Goal: Task Accomplishment & Management: Use online tool/utility

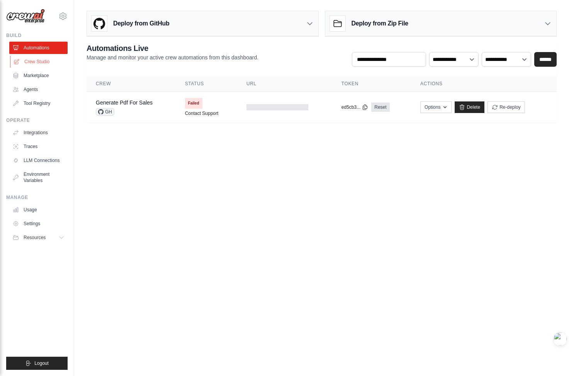
click at [52, 61] on link "Crew Studio" at bounding box center [39, 62] width 58 height 12
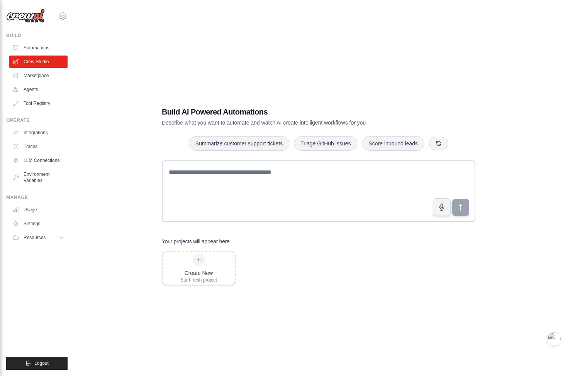
click at [50, 47] on link "Automations" at bounding box center [38, 48] width 58 height 12
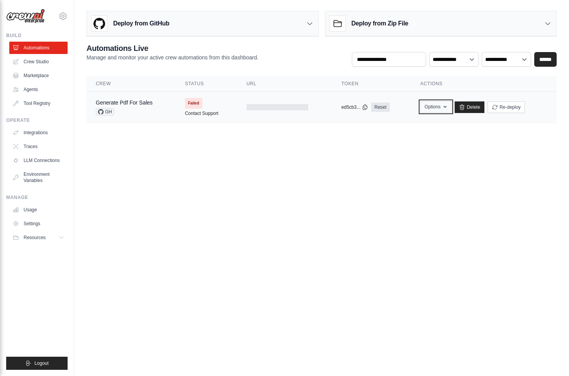
click at [441, 109] on button "Options" at bounding box center [435, 107] width 31 height 12
click at [480, 133] on main "Deploy from GitHub Deploy your project directly from GitHub. Select a repositor…" at bounding box center [321, 70] width 494 height 140
click at [292, 27] on div "Deploy from GitHub" at bounding box center [202, 23] width 231 height 25
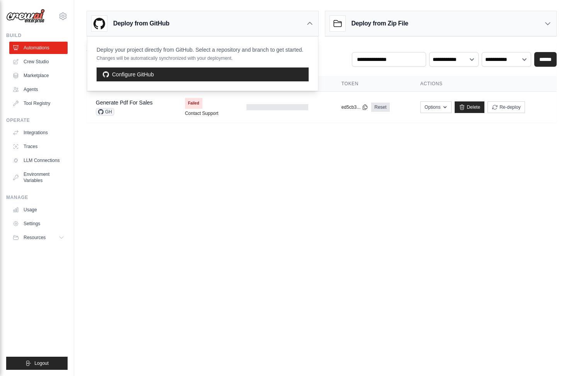
click at [231, 135] on main "Deploy from GitHub Deploy your project directly from GitHub. Select a repositor…" at bounding box center [321, 70] width 494 height 140
click at [310, 25] on icon at bounding box center [310, 24] width 8 height 8
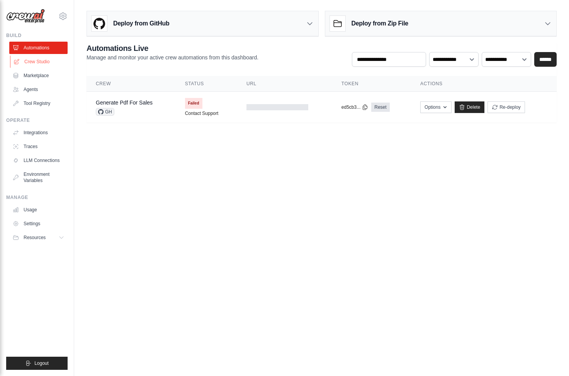
click at [34, 62] on link "Crew Studio" at bounding box center [39, 62] width 58 height 12
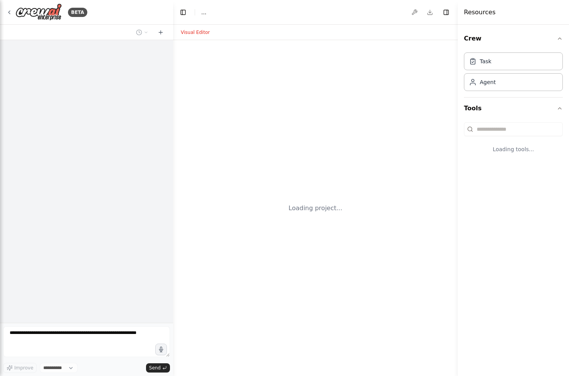
select select "****"
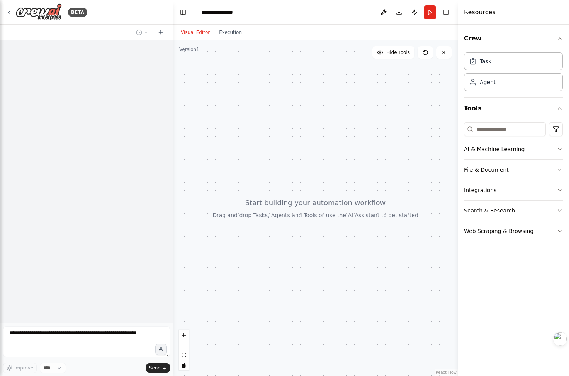
click at [240, 232] on div at bounding box center [315, 208] width 284 height 336
click at [140, 235] on div at bounding box center [86, 181] width 173 height 283
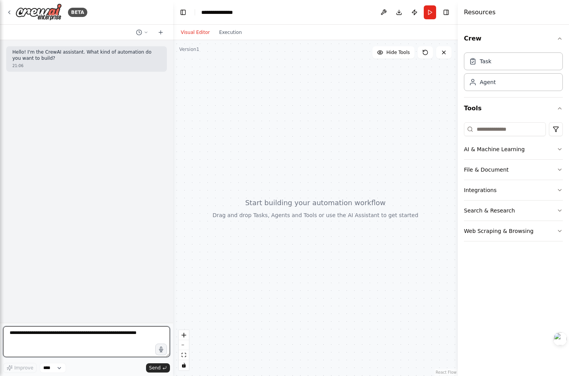
drag, startPoint x: 105, startPoint y: 337, endPoint x: 109, endPoint y: 334, distance: 4.8
click at [105, 336] on textarea at bounding box center [86, 342] width 167 height 31
click at [216, 311] on div at bounding box center [315, 208] width 284 height 336
drag, startPoint x: 242, startPoint y: 295, endPoint x: 225, endPoint y: 301, distance: 17.7
click at [225, 301] on div at bounding box center [315, 208] width 284 height 336
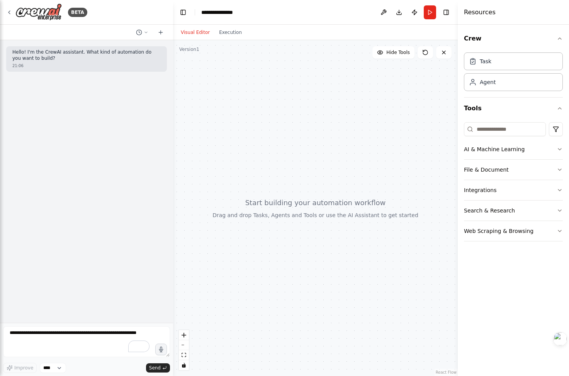
drag, startPoint x: 291, startPoint y: 244, endPoint x: 284, endPoint y: 254, distance: 12.6
click at [284, 254] on div at bounding box center [315, 208] width 284 height 336
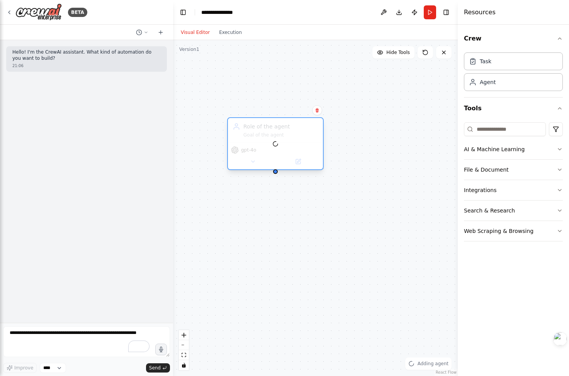
drag, startPoint x: 366, startPoint y: 122, endPoint x: 279, endPoint y: 131, distance: 87.0
click at [279, 131] on div at bounding box center [275, 143] width 95 height 51
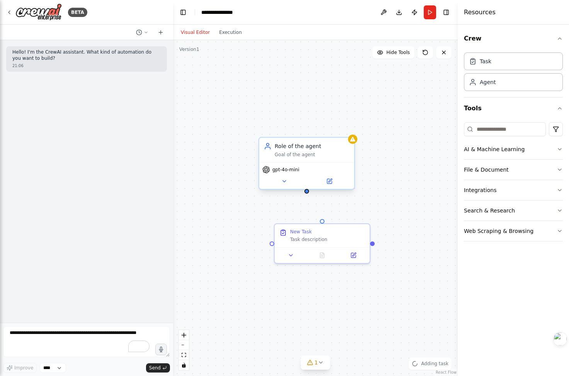
drag, startPoint x: 358, startPoint y: 168, endPoint x: 299, endPoint y: 195, distance: 65.1
click at [299, 195] on div "Role of the agent Goal of the agent gpt-4o-mini New Task Task description" at bounding box center [315, 208] width 284 height 336
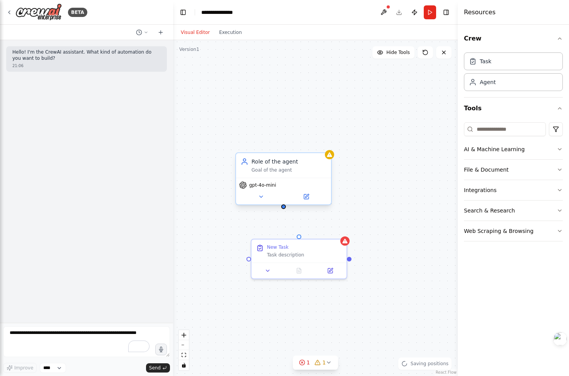
drag, startPoint x: 303, startPoint y: 194, endPoint x: 285, endPoint y: 197, distance: 18.4
click at [285, 198] on div "Role of the agent Goal of the agent gpt-4o-mini New Task Task description" at bounding box center [315, 208] width 284 height 336
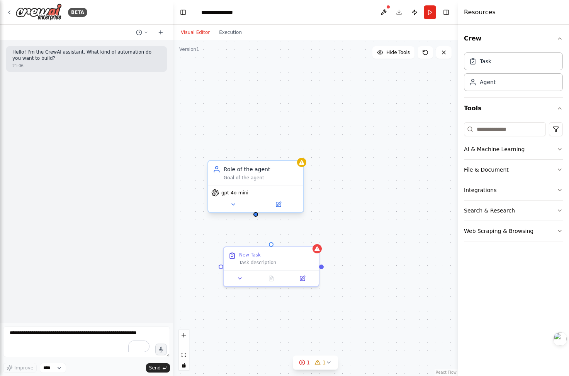
drag, startPoint x: 284, startPoint y: 199, endPoint x: 269, endPoint y: 202, distance: 15.7
click at [268, 203] on div "Role of the agent Goal of the agent gpt-4o-mini New Task Task description" at bounding box center [315, 208] width 284 height 336
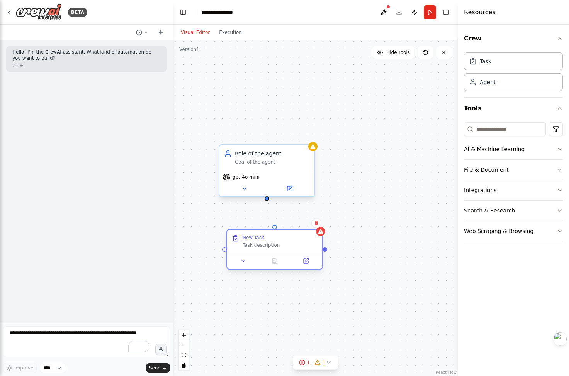
drag, startPoint x: 246, startPoint y: 242, endPoint x: 234, endPoint y: 239, distance: 12.2
click at [234, 239] on icon at bounding box center [236, 239] width 8 height 8
click at [268, 200] on div at bounding box center [266, 198] width 5 height 5
drag, startPoint x: 268, startPoint y: 200, endPoint x: 232, endPoint y: 254, distance: 64.0
click at [225, 252] on div "Role of the agent Goal of the agent gpt-4o-mini New Task Task description" at bounding box center [315, 208] width 284 height 336
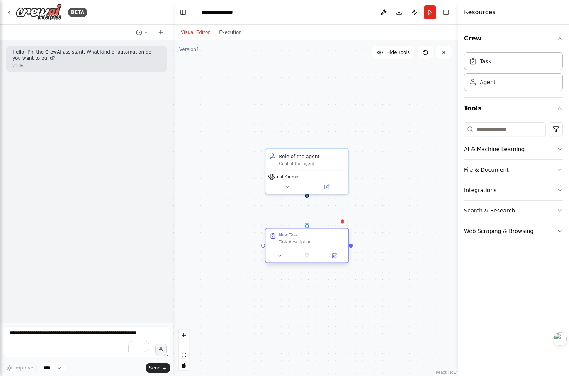
drag, startPoint x: 306, startPoint y: 232, endPoint x: 301, endPoint y: 235, distance: 5.9
click at [301, 235] on div "New Task Task description" at bounding box center [311, 239] width 65 height 12
click at [320, 239] on div "New Task Task description" at bounding box center [306, 232] width 83 height 20
click at [550, 146] on button "AI & Machine Learning" at bounding box center [513, 149] width 99 height 20
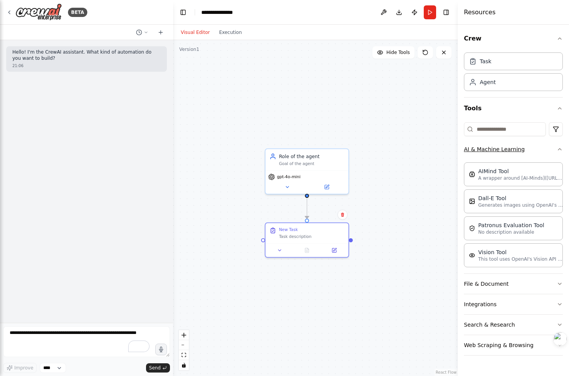
click at [549, 146] on button "AI & Machine Learning" at bounding box center [513, 149] width 99 height 20
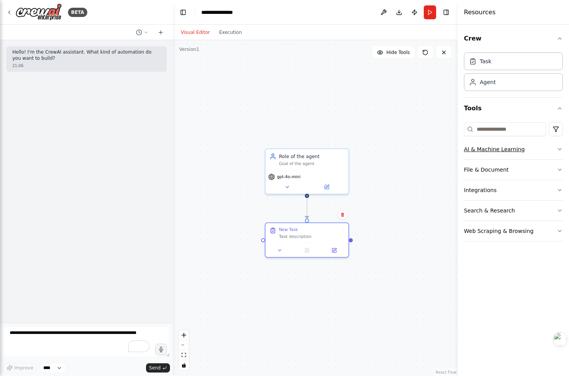
click at [541, 149] on button "AI & Machine Learning" at bounding box center [513, 149] width 99 height 20
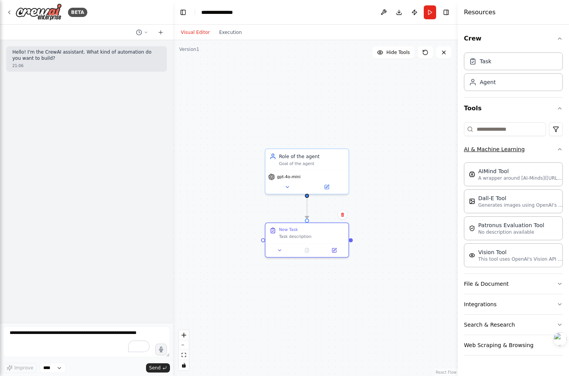
click at [562, 150] on icon "button" at bounding box center [559, 149] width 6 height 6
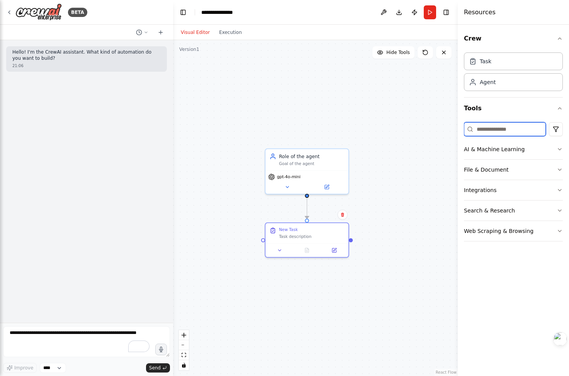
click at [527, 129] on input at bounding box center [505, 129] width 82 height 14
click at [551, 233] on button "Web Scraping & Browsing" at bounding box center [513, 231] width 99 height 20
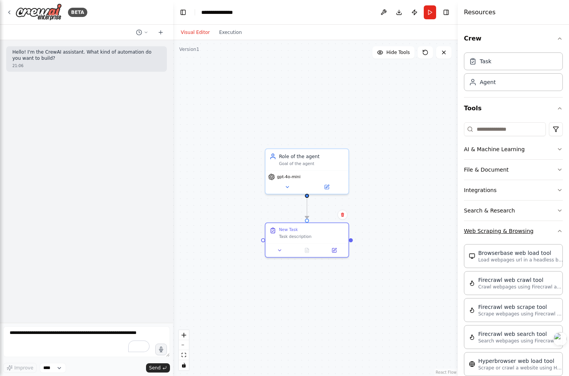
click at [556, 232] on icon "button" at bounding box center [559, 231] width 6 height 6
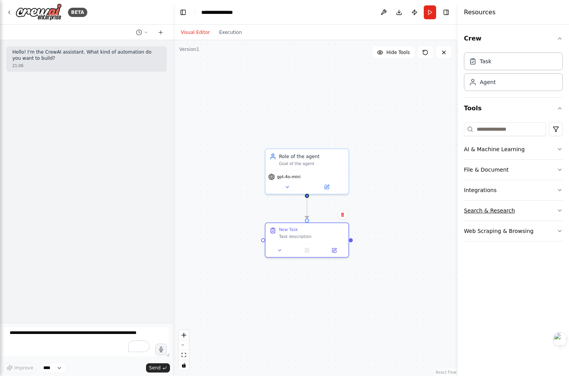
click at [544, 211] on button "Search & Research" at bounding box center [513, 211] width 99 height 20
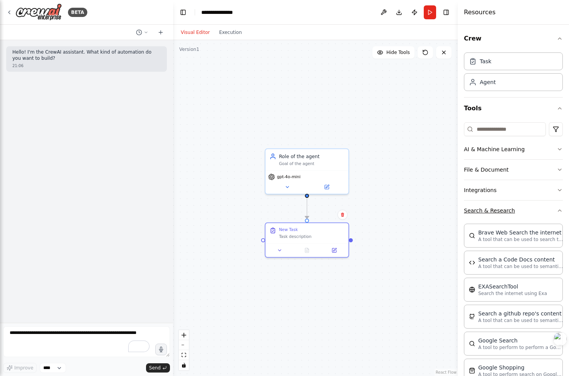
click at [545, 210] on button "Search & Research" at bounding box center [513, 211] width 99 height 20
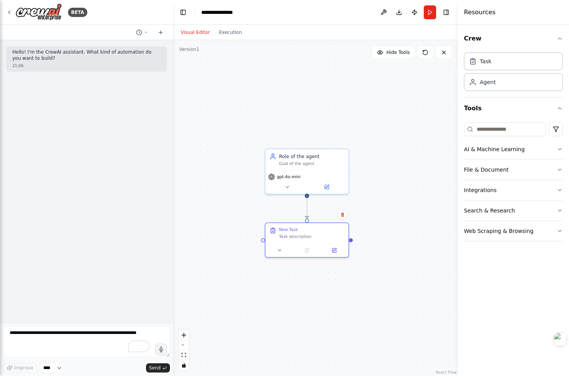
click at [506, 121] on div "AI & Machine Learning File & Document Integrations Search & Research Web Scrapi…" at bounding box center [513, 180] width 99 height 122
click at [505, 129] on input at bounding box center [505, 129] width 82 height 14
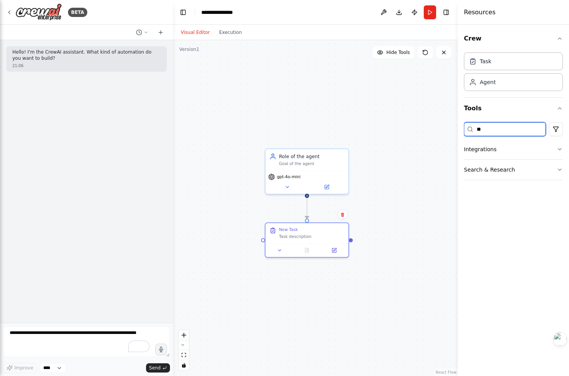
type input "*"
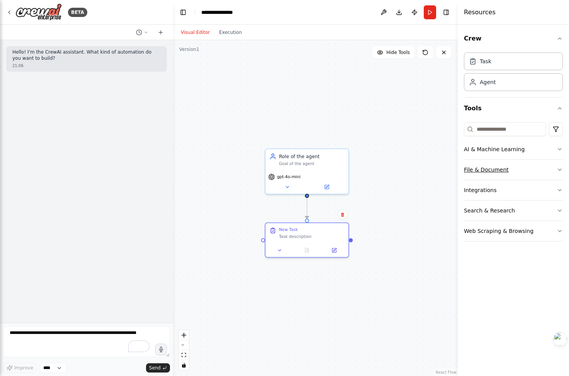
click at [553, 160] on button "File & Document" at bounding box center [513, 170] width 99 height 20
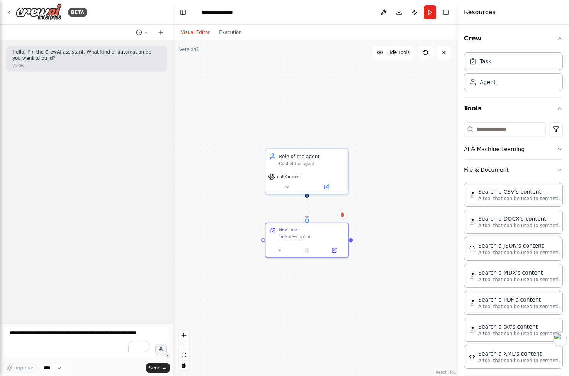
click at [547, 168] on button "File & Document" at bounding box center [513, 170] width 99 height 20
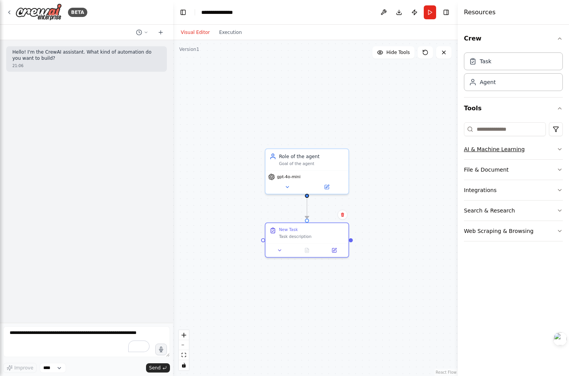
click at [556, 154] on button "AI & Machine Learning" at bounding box center [513, 149] width 99 height 20
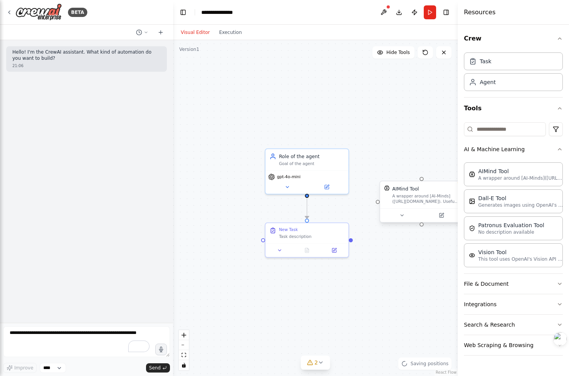
drag, startPoint x: 395, startPoint y: 201, endPoint x: 403, endPoint y: 194, distance: 10.1
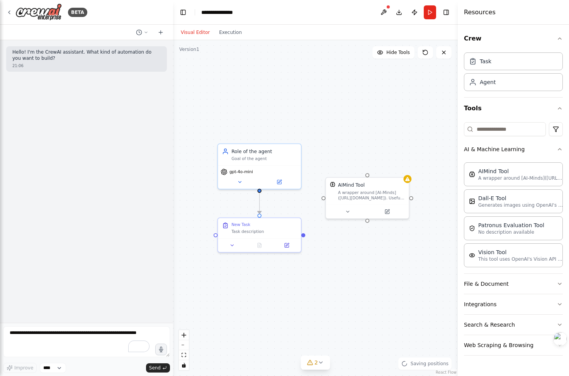
drag, startPoint x: 377, startPoint y: 160, endPoint x: 351, endPoint y: 163, distance: 26.0
click at [351, 161] on div ".deletable-edge-delete-btn { width: 20px; height: 20px; border: 0px solid #ffff…" at bounding box center [315, 208] width 284 height 336
click at [386, 185] on div "AIMind Tool" at bounding box center [366, 184] width 67 height 7
click at [345, 212] on icon at bounding box center [342, 210] width 5 height 5
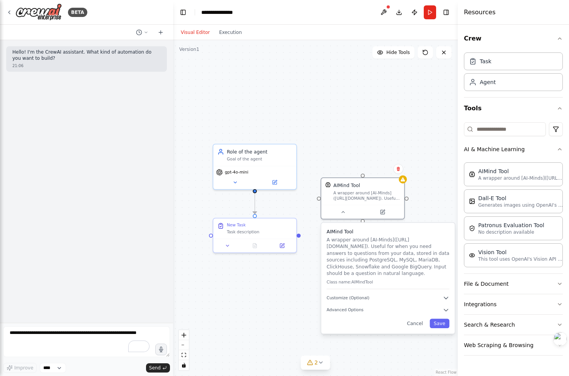
click at [343, 150] on div ".deletable-edge-delete-btn { width: 20px; height: 20px; border: 0px solid #ffff…" at bounding box center [315, 208] width 284 height 336
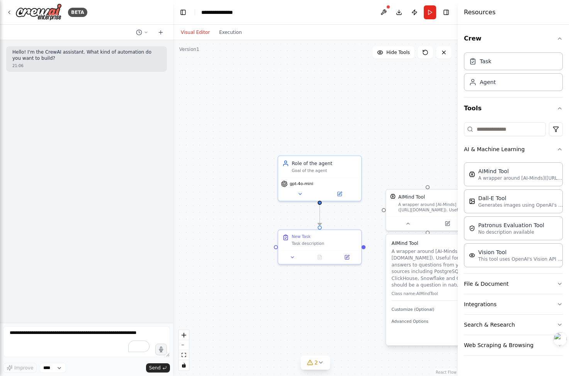
drag, startPoint x: 315, startPoint y: 142, endPoint x: 373, endPoint y: 157, distance: 59.6
click at [373, 157] on div ".deletable-edge-delete-btn { width: 20px; height: 20px; border: 0px solid #ffff…" at bounding box center [315, 208] width 284 height 336
click at [12, 14] on div "BETA" at bounding box center [46, 11] width 81 height 17
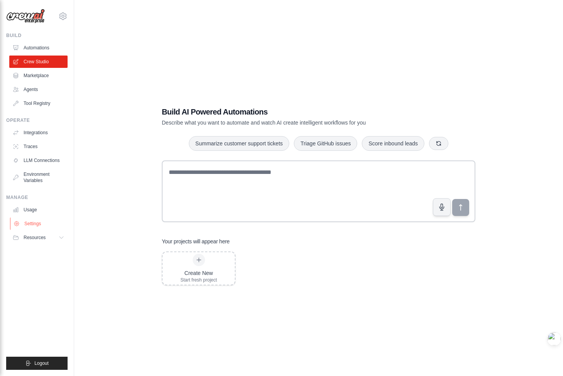
click at [36, 222] on link "Settings" at bounding box center [39, 224] width 58 height 12
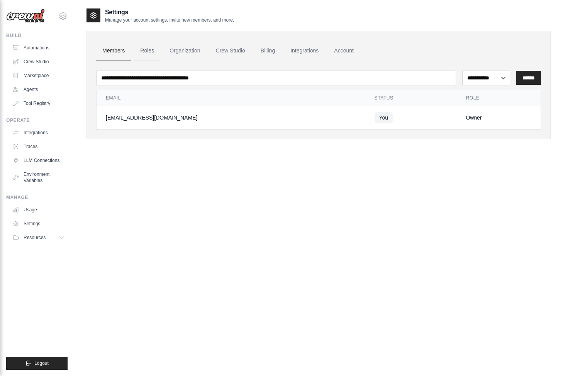
click at [156, 53] on link "Roles" at bounding box center [147, 51] width 26 height 21
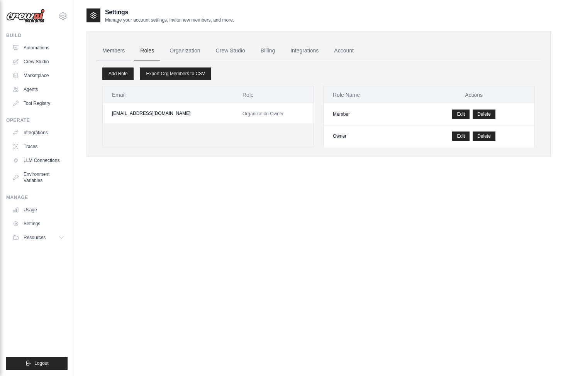
click at [122, 54] on link "Members" at bounding box center [113, 51] width 35 height 21
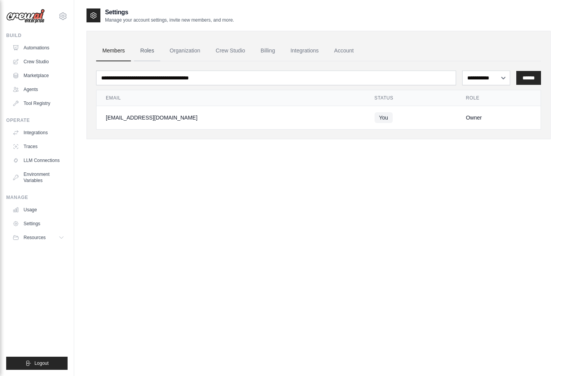
click at [141, 50] on link "Roles" at bounding box center [147, 51] width 26 height 21
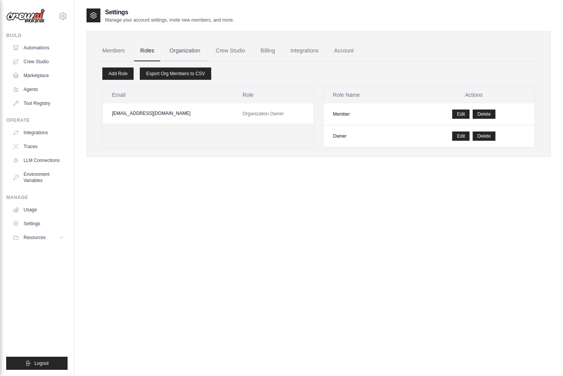
click at [183, 52] on link "Organization" at bounding box center [184, 51] width 43 height 21
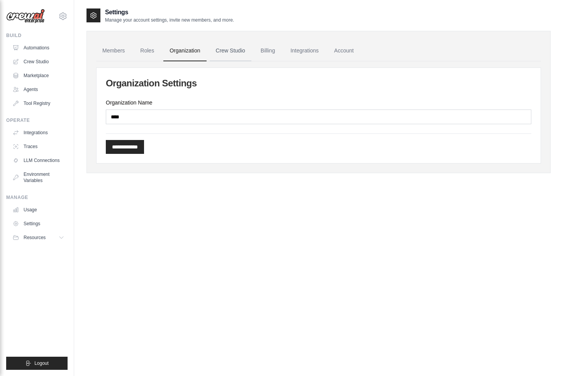
click at [227, 46] on link "Crew Studio" at bounding box center [231, 51] width 42 height 21
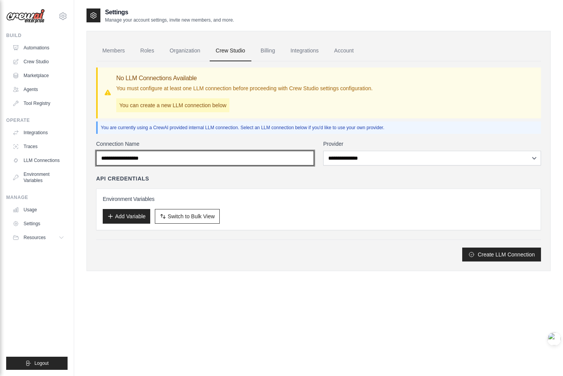
click at [201, 154] on input "Connection Name" at bounding box center [205, 158] width 218 height 15
click at [206, 154] on input "Connection Name" at bounding box center [205, 158] width 218 height 15
click at [205, 158] on input "Connection Name" at bounding box center [205, 158] width 218 height 15
click at [201, 161] on input "Connection Name" at bounding box center [205, 158] width 218 height 15
drag, startPoint x: 155, startPoint y: 164, endPoint x: 112, endPoint y: 166, distance: 42.5
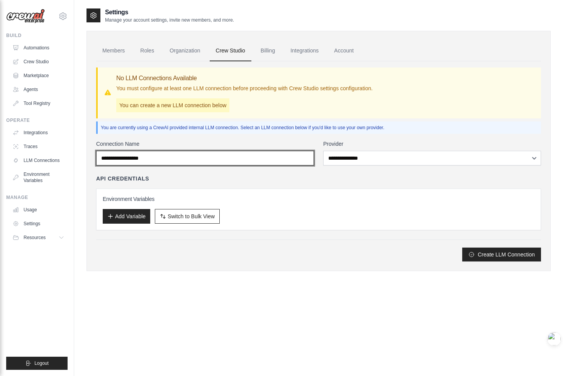
click at [112, 166] on div "**********" at bounding box center [318, 201] width 445 height 122
click at [116, 160] on input "Connection Name" at bounding box center [205, 158] width 218 height 15
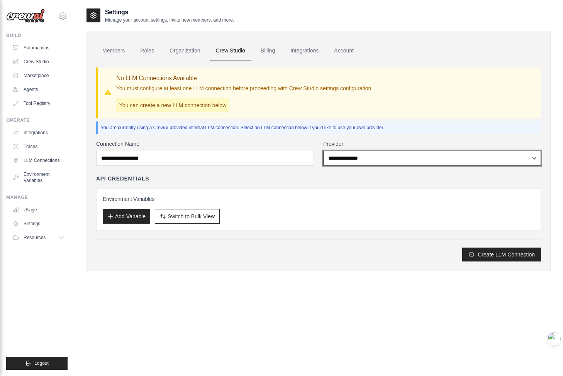
click at [356, 161] on select "**********" at bounding box center [432, 158] width 218 height 15
select select "******"
click at [323, 151] on select "**********" at bounding box center [432, 158] width 218 height 15
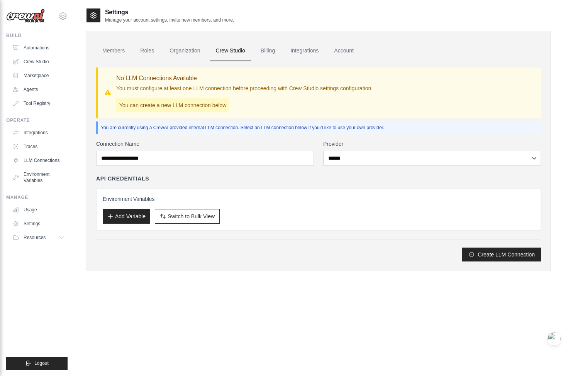
click at [312, 133] on div "You are currently using a CrewAI provided internal LLM connection. Select an LL…" at bounding box center [318, 128] width 445 height 12
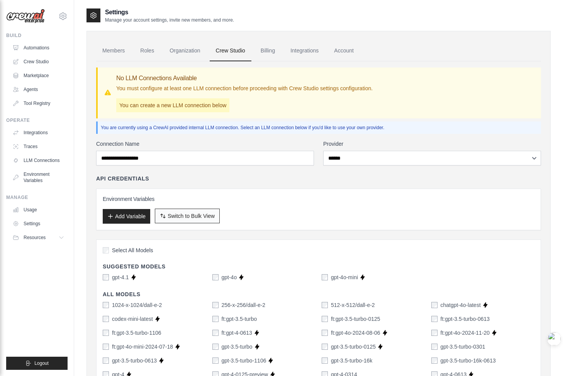
click at [195, 220] on span "Switch to Bulk View" at bounding box center [191, 216] width 47 height 8
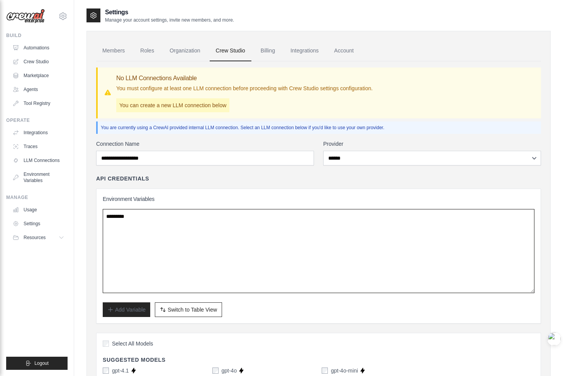
click at [195, 220] on textarea at bounding box center [319, 251] width 432 height 84
click at [190, 235] on textarea "To enrich screen reader interactions, please activate Accessibility in Grammarl…" at bounding box center [319, 251] width 432 height 84
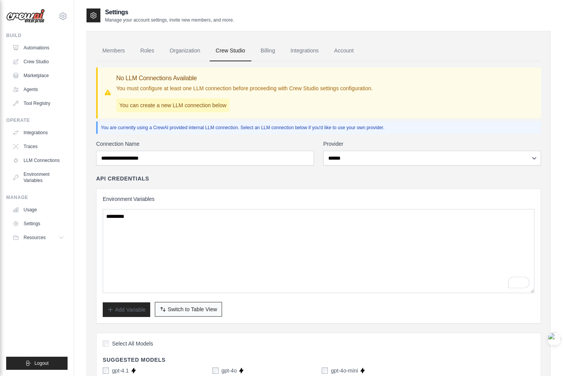
click at [191, 315] on button "Switch to Bulk View Switch to Table View" at bounding box center [188, 309] width 67 height 15
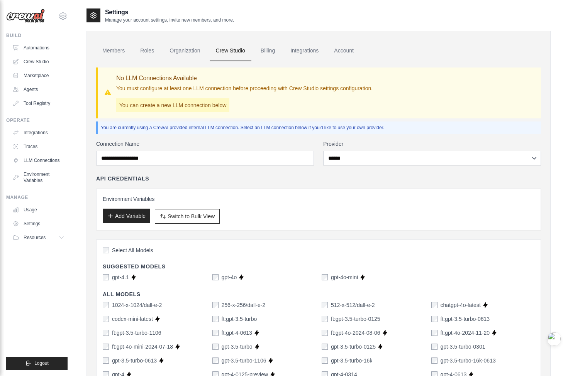
click at [142, 222] on button "Add Variable" at bounding box center [126, 216] width 47 height 15
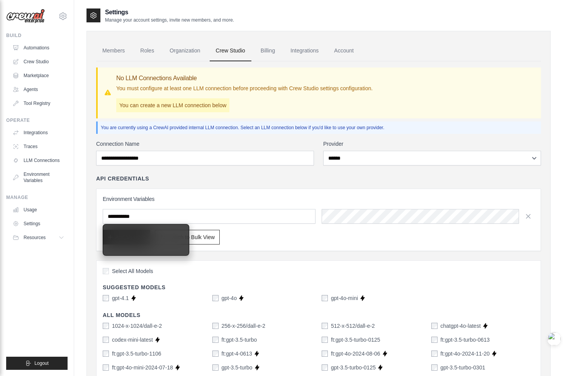
click at [205, 220] on input "text" at bounding box center [209, 216] width 213 height 15
click at [259, 202] on h3 "Environment Variables" at bounding box center [319, 199] width 432 height 8
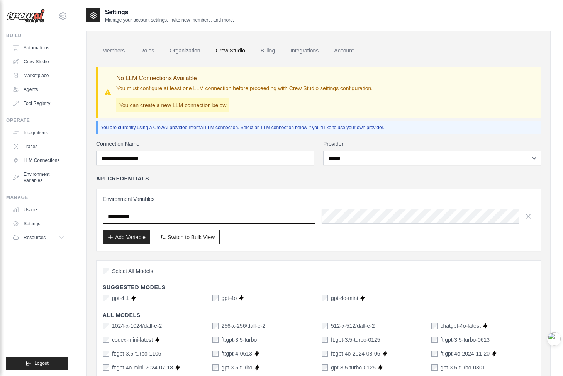
click at [263, 213] on input "text" at bounding box center [209, 216] width 213 height 15
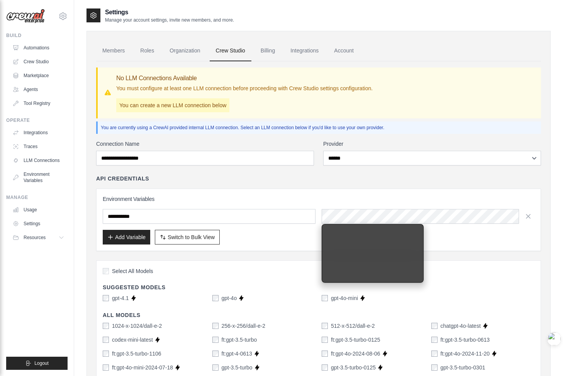
click at [382, 202] on h3 "Environment Variables" at bounding box center [319, 199] width 432 height 8
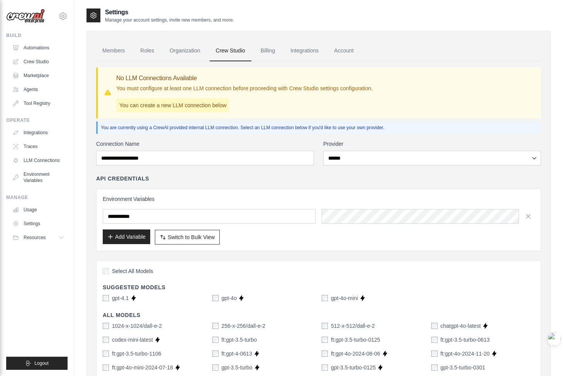
click at [133, 242] on button "Add Variable" at bounding box center [126, 237] width 47 height 15
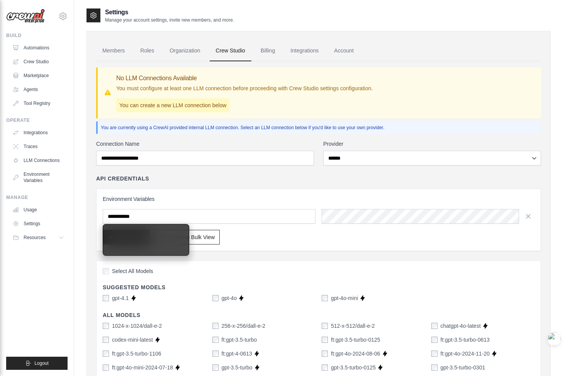
click at [202, 200] on h3 "Environment Variables" at bounding box center [319, 199] width 432 height 8
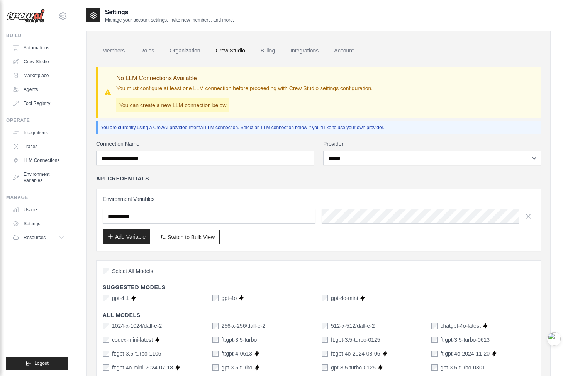
click at [131, 233] on button "Add Variable" at bounding box center [126, 237] width 47 height 15
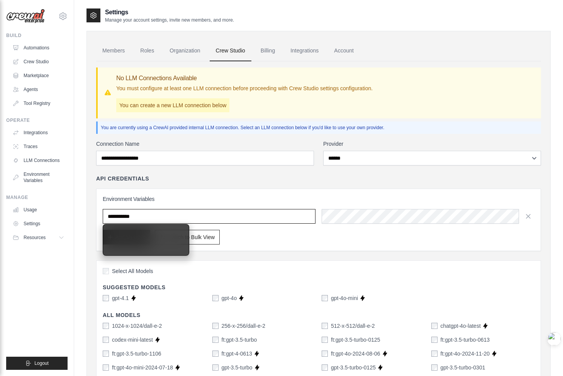
click at [160, 209] on input "text" at bounding box center [209, 216] width 213 height 15
click at [183, 199] on h3 "Environment Variables" at bounding box center [319, 199] width 432 height 8
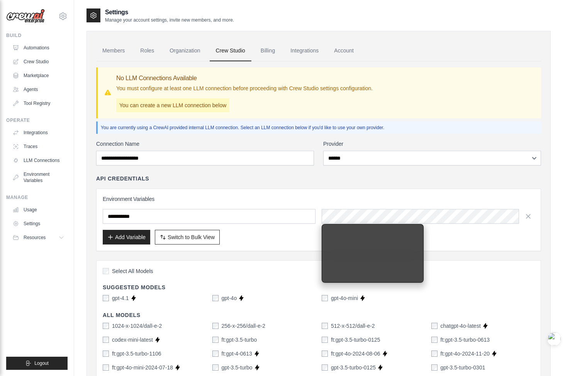
click at [319, 196] on h3 "Environment Variables" at bounding box center [319, 199] width 432 height 8
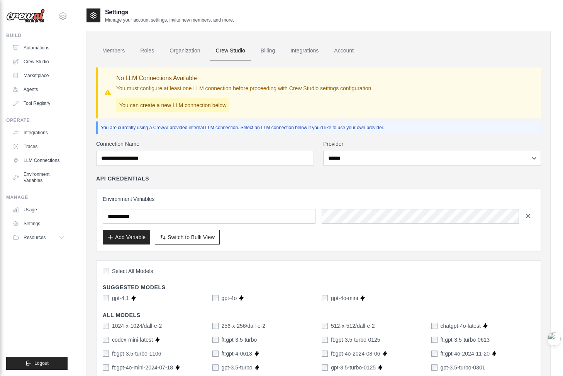
click at [533, 214] on button "button" at bounding box center [528, 216] width 12 height 12
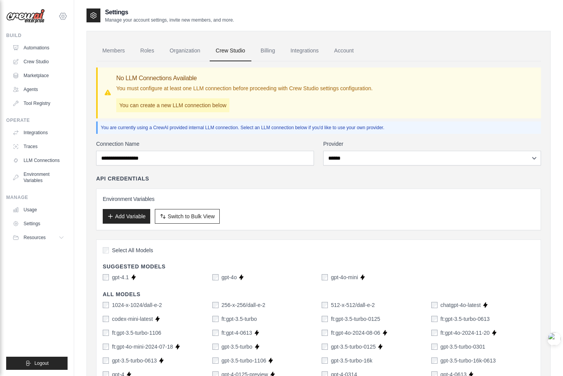
click at [61, 14] on icon at bounding box center [62, 16] width 7 height 7
click at [52, 55] on link "Settings" at bounding box center [63, 52] width 68 height 14
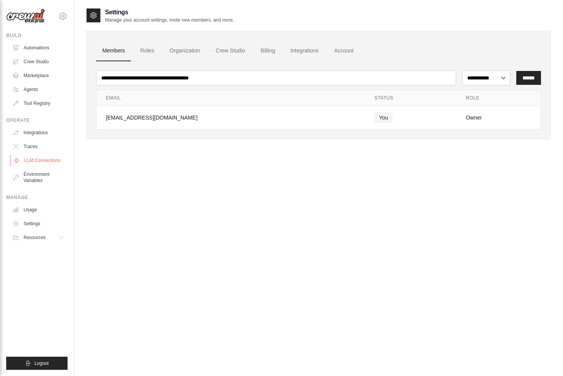
click at [49, 157] on link "LLM Connections" at bounding box center [39, 160] width 58 height 12
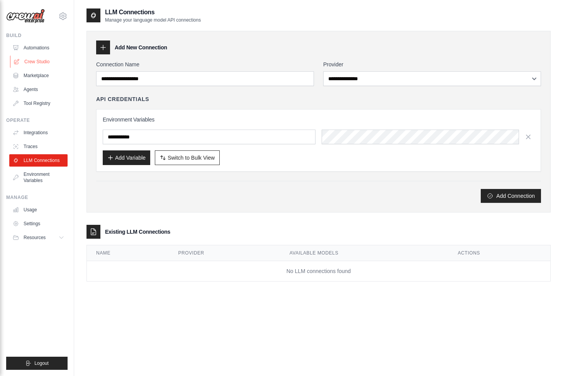
click at [42, 63] on link "Crew Studio" at bounding box center [39, 62] width 58 height 12
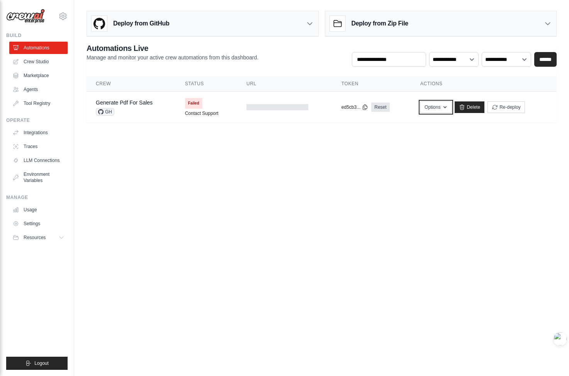
click at [445, 109] on icon "button" at bounding box center [445, 107] width 6 height 6
click at [122, 104] on link "Generate Pdf For Sales" at bounding box center [124, 103] width 57 height 6
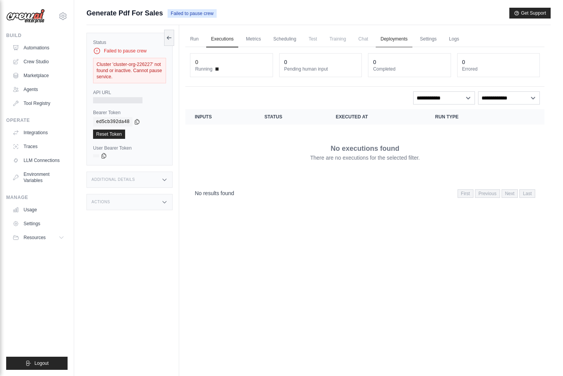
click at [404, 43] on link "Deployments" at bounding box center [394, 39] width 36 height 16
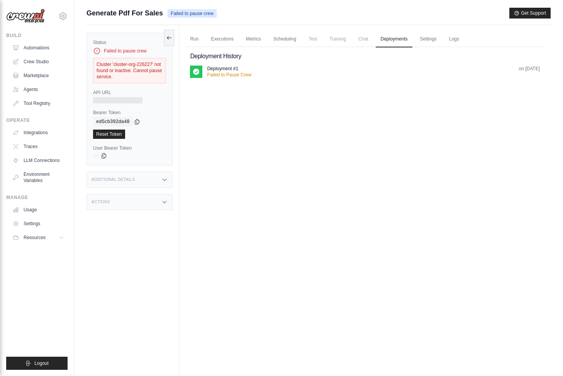
click at [223, 73] on p "Failed to Pause Crew" at bounding box center [229, 75] width 44 height 6
click at [434, 44] on link "Settings" at bounding box center [428, 39] width 26 height 16
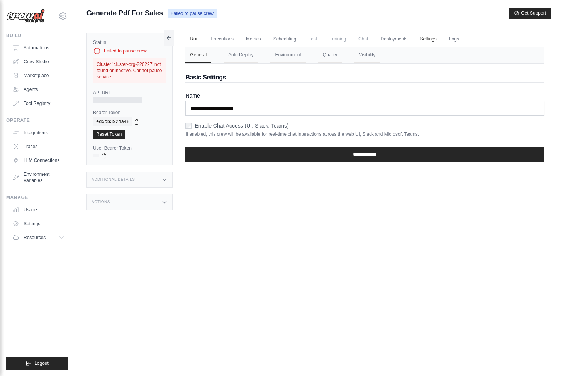
click at [191, 43] on link "Run" at bounding box center [194, 39] width 18 height 16
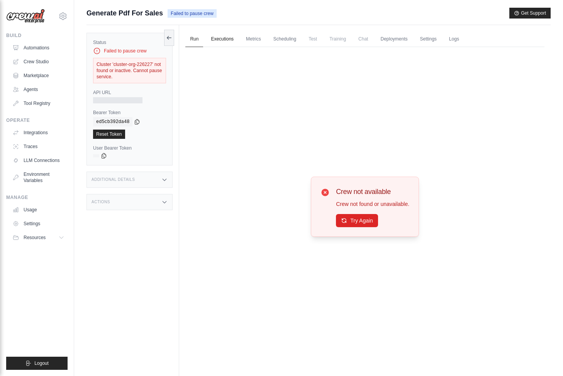
click at [218, 42] on link "Executions" at bounding box center [222, 39] width 32 height 16
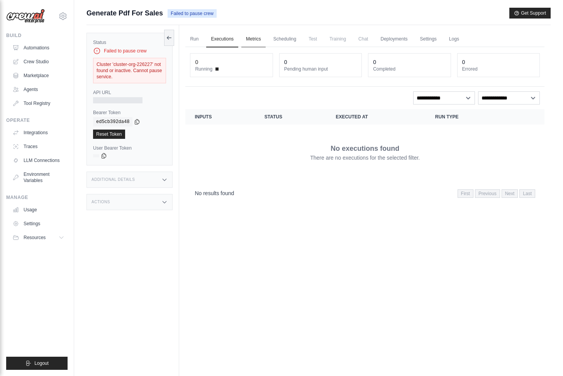
click at [255, 39] on link "Metrics" at bounding box center [253, 39] width 24 height 16
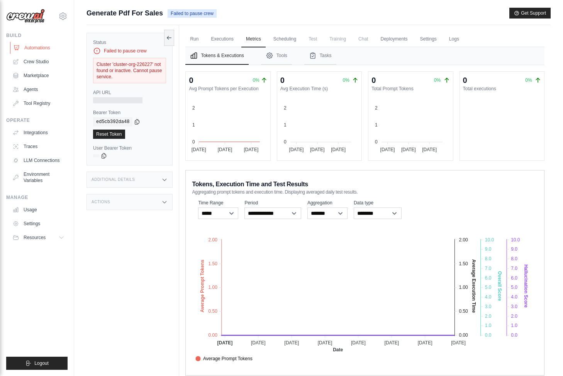
click at [46, 51] on link "Automations" at bounding box center [39, 48] width 58 height 12
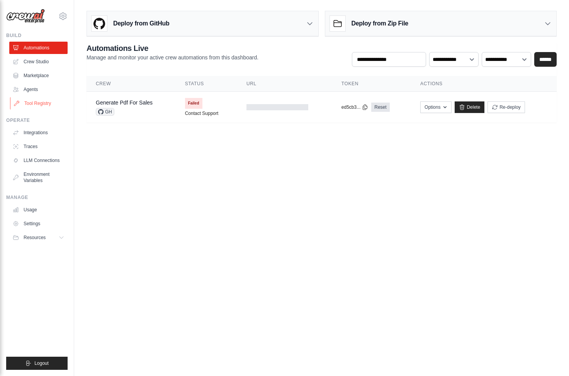
click at [42, 97] on link "Tool Registry" at bounding box center [39, 103] width 58 height 12
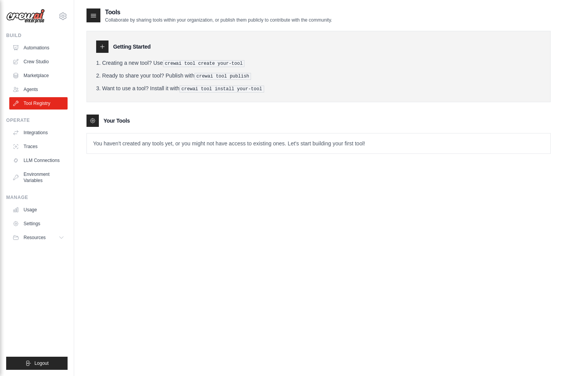
click at [103, 100] on div "Getting Started Creating a new tool? Use crewai tool create your-tool Ready to …" at bounding box center [318, 66] width 464 height 71
click at [114, 122] on h3 "Your Tools" at bounding box center [116, 121] width 26 height 8
click at [104, 14] on div "Tools Collaborate by sharing tools within your organization, or publish them pu…" at bounding box center [209, 15] width 246 height 15
click at [98, 18] on div at bounding box center [93, 15] width 14 height 14
click at [107, 45] on div at bounding box center [102, 47] width 12 height 12
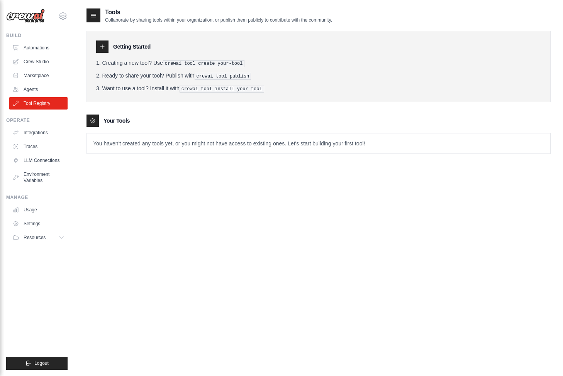
click at [100, 52] on div at bounding box center [102, 47] width 12 height 12
click at [101, 50] on div at bounding box center [102, 47] width 12 height 12
click at [109, 91] on li "Want to use a tool? Install it with crewai tool install your-tool" at bounding box center [318, 89] width 445 height 8
click at [101, 123] on div "Your Tools" at bounding box center [318, 121] width 464 height 12
click at [103, 49] on icon at bounding box center [102, 47] width 6 height 6
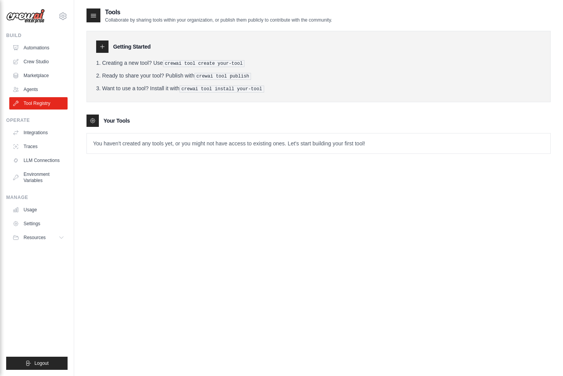
click at [132, 51] on div "Getting Started" at bounding box center [318, 47] width 445 height 12
click at [95, 44] on div "Getting Started Creating a new tool? Use crewai tool create your-tool Ready to …" at bounding box center [318, 66] width 464 height 71
click at [103, 47] on icon at bounding box center [102, 47] width 6 height 6
click at [47, 59] on link "Crew Studio" at bounding box center [39, 62] width 58 height 12
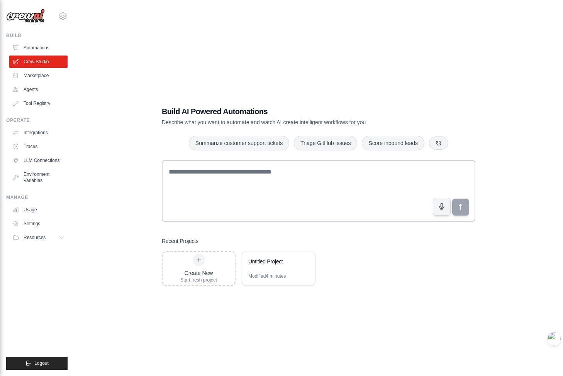
click at [45, 80] on link "Marketplace" at bounding box center [38, 75] width 58 height 12
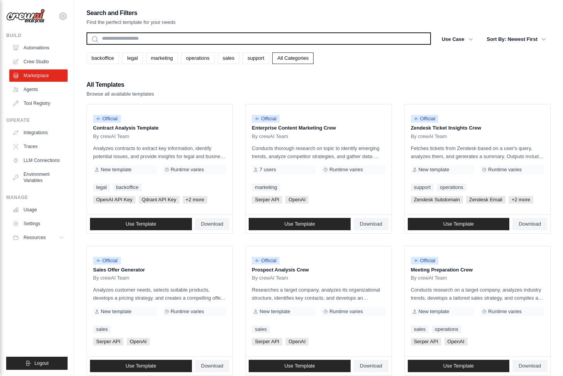
click at [170, 41] on input "text" at bounding box center [258, 38] width 344 height 12
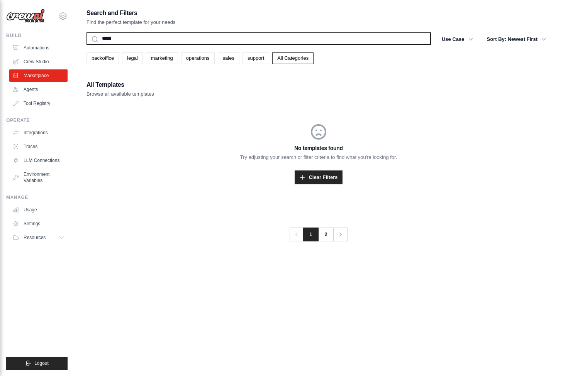
type input "*****"
click at [86, 44] on button "Search" at bounding box center [86, 44] width 0 height 0
click at [205, 43] on input "*****" at bounding box center [258, 38] width 344 height 12
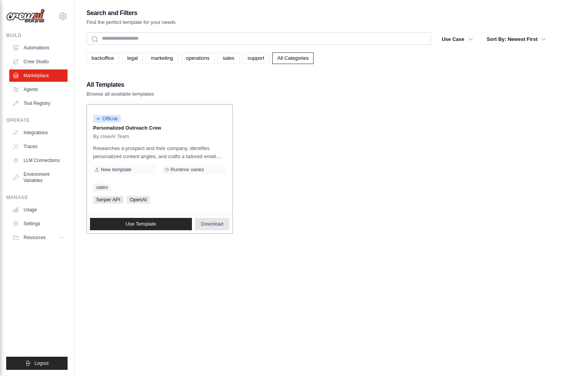
click at [204, 223] on span "Download" at bounding box center [212, 224] width 22 height 6
click at [174, 224] on link "Use Template" at bounding box center [141, 224] width 102 height 12
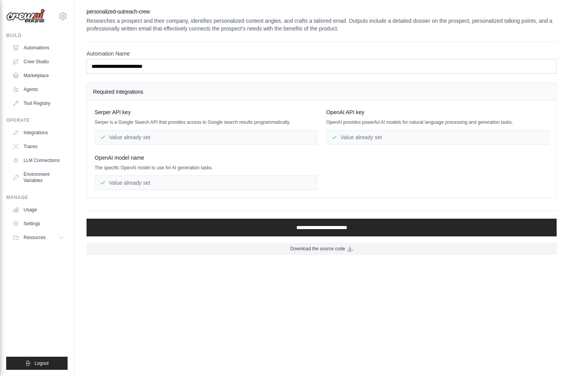
click at [188, 131] on div "Value already set" at bounding box center [206, 137] width 222 height 15
click at [185, 138] on div "Value already set" at bounding box center [206, 137] width 222 height 15
click at [133, 137] on div "Value already set" at bounding box center [206, 137] width 222 height 15
click at [145, 139] on div "Value already set" at bounding box center [206, 137] width 222 height 15
drag, startPoint x: 142, startPoint y: 120, endPoint x: 237, endPoint y: 121, distance: 94.6
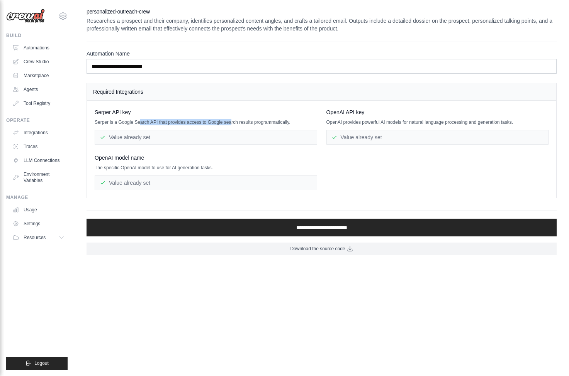
click at [237, 121] on p "Serper is a Google Search API that provides access to Google search results pro…" at bounding box center [206, 122] width 222 height 6
click at [194, 134] on div "Value already set" at bounding box center [206, 137] width 222 height 15
click at [193, 141] on div "Value already set" at bounding box center [206, 137] width 222 height 15
click at [143, 140] on div "Value already set" at bounding box center [206, 137] width 222 height 15
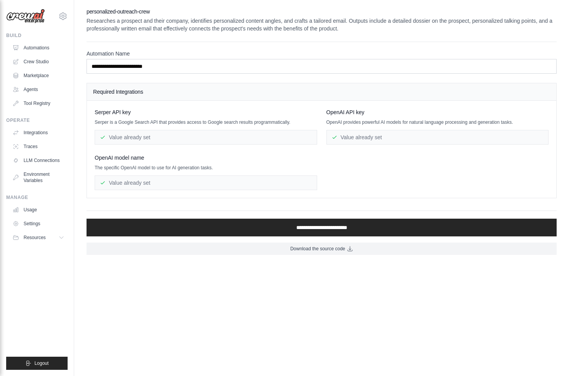
click at [130, 140] on div "Value already set" at bounding box center [206, 137] width 222 height 15
click at [112, 140] on div "Value already set" at bounding box center [206, 137] width 222 height 15
click at [133, 183] on div "Value already set" at bounding box center [206, 183] width 222 height 15
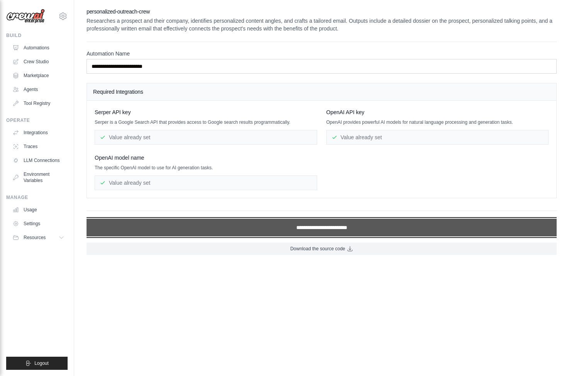
click at [316, 229] on input "**********" at bounding box center [321, 228] width 470 height 18
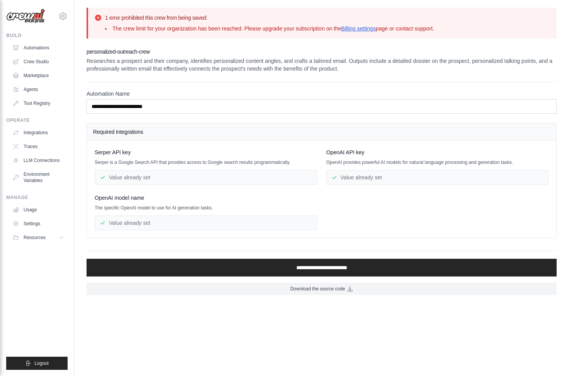
click at [122, 176] on div "Value already set" at bounding box center [206, 177] width 222 height 15
click at [376, 31] on link "Billing settings" at bounding box center [358, 28] width 35 height 6
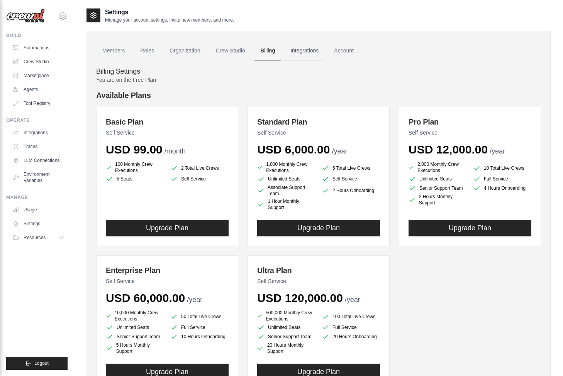
click at [310, 54] on link "Integrations" at bounding box center [304, 51] width 41 height 21
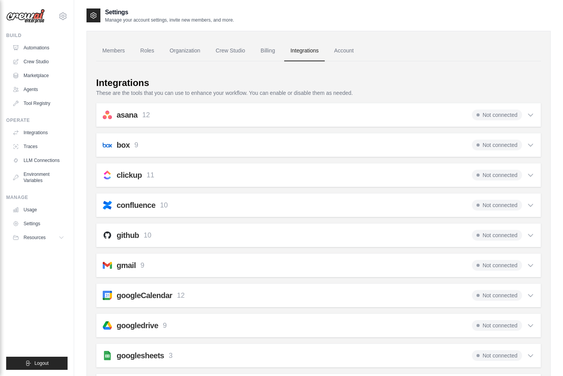
scroll to position [3, 0]
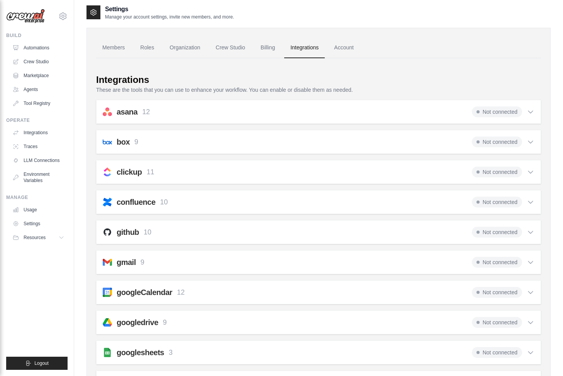
click at [219, 231] on div "github 10 Not connected" at bounding box center [319, 232] width 432 height 11
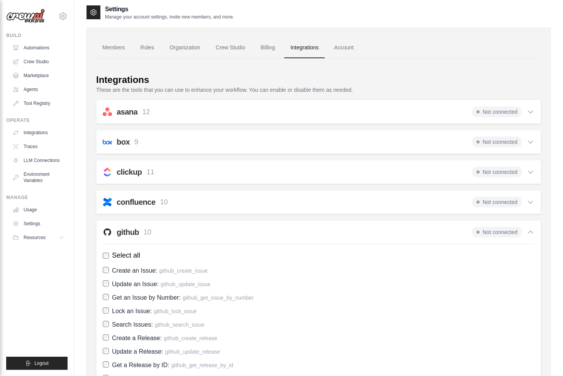
click at [214, 228] on div "github 10 Not connected" at bounding box center [319, 232] width 432 height 11
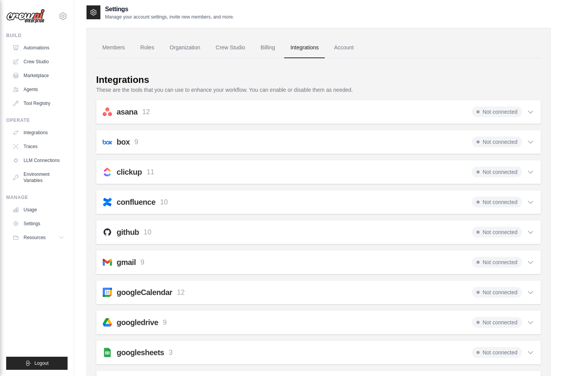
scroll to position [18, 0]
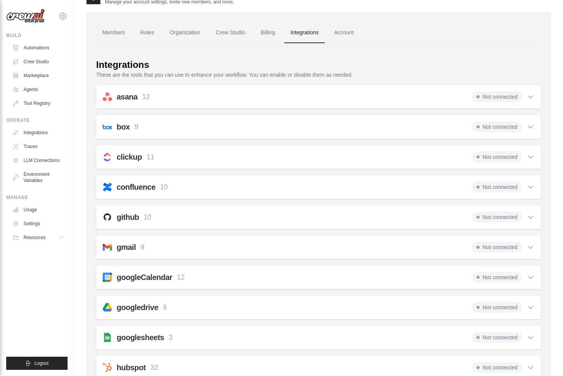
click at [199, 249] on div "gmail 9 Not connected" at bounding box center [319, 247] width 432 height 11
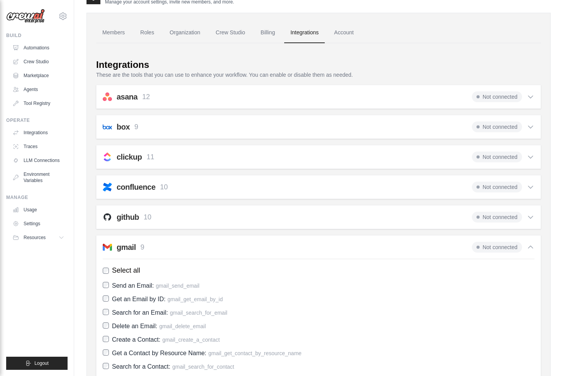
click at [201, 247] on div "gmail 9 Not connected" at bounding box center [319, 247] width 432 height 11
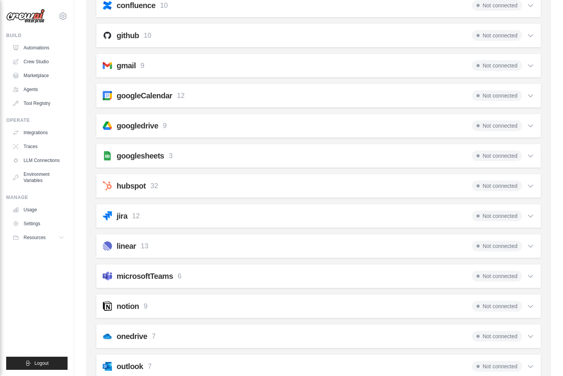
scroll to position [273, 0]
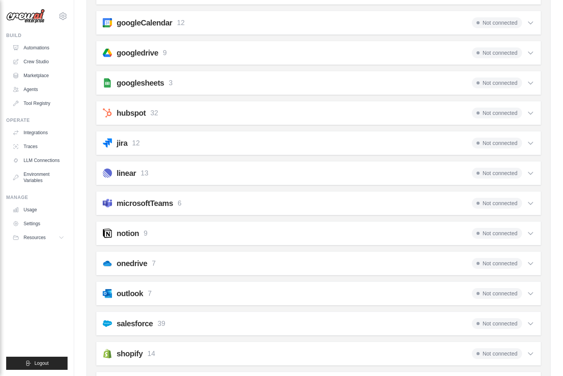
click at [204, 242] on div "notion 9 Not connected Select all Create a Page: notion_create_page Update a Pa…" at bounding box center [318, 234] width 445 height 24
click at [211, 237] on div "notion 9 Not connected" at bounding box center [319, 233] width 432 height 11
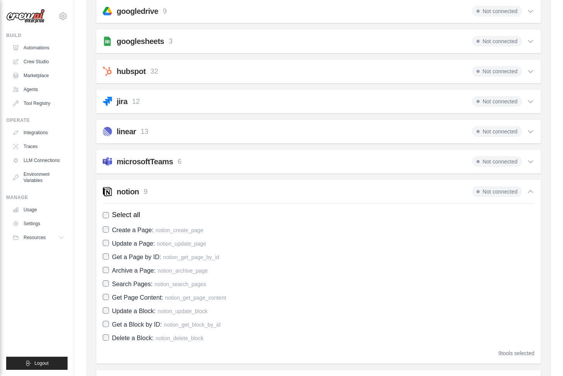
scroll to position [332, 0]
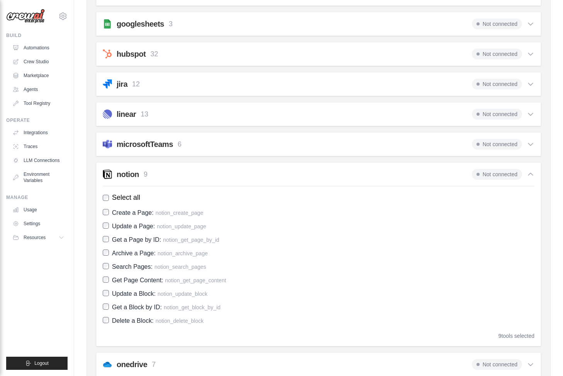
click at [226, 172] on div "notion 9 Not connected" at bounding box center [319, 174] width 432 height 11
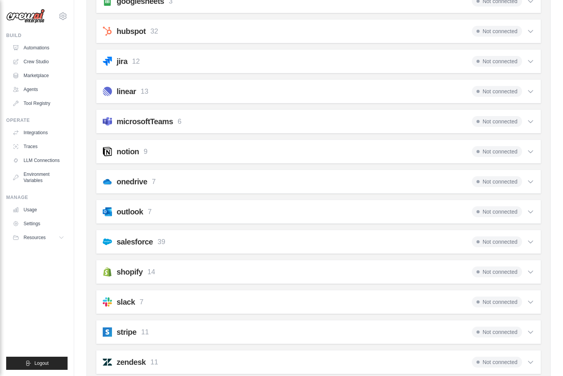
scroll to position [408, 0]
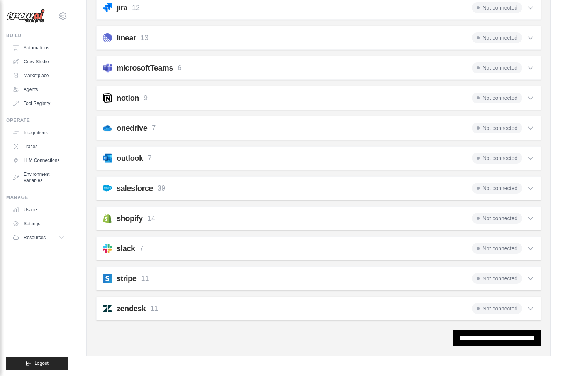
click at [199, 290] on div "stripe 11 Not connected Select all Create a Customer: stripe_create_customer Ge…" at bounding box center [318, 279] width 445 height 24
click at [204, 312] on div "zendesk 11 Not connected" at bounding box center [319, 308] width 432 height 11
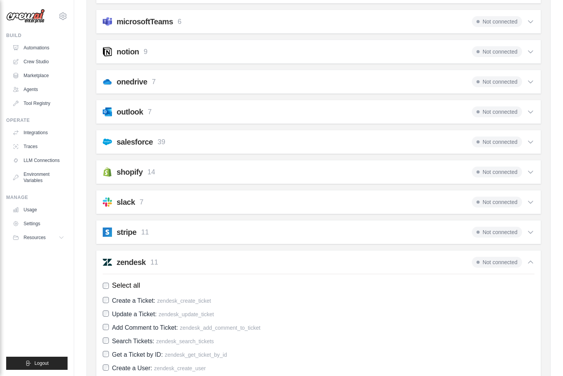
scroll to position [448, 0]
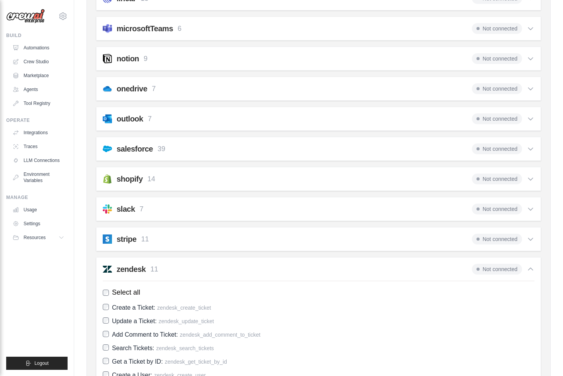
click at [195, 261] on div "zendesk 11 Not connected Select all Create a Ticket: zendesk_create_ticket Upda…" at bounding box center [318, 362] width 445 height 211
click at [195, 271] on div "zendesk 11 Not connected" at bounding box center [319, 269] width 432 height 11
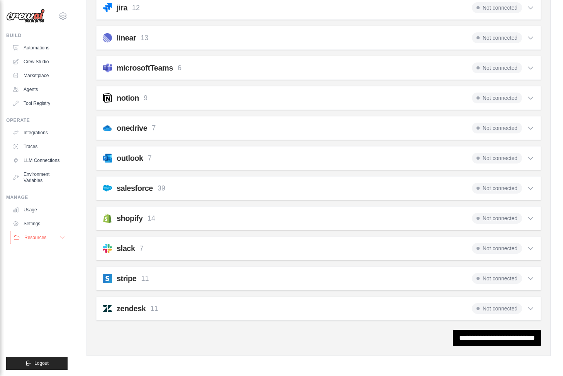
click at [43, 239] on span "Resources" at bounding box center [35, 238] width 22 height 6
click at [38, 210] on link "Usage" at bounding box center [39, 210] width 58 height 12
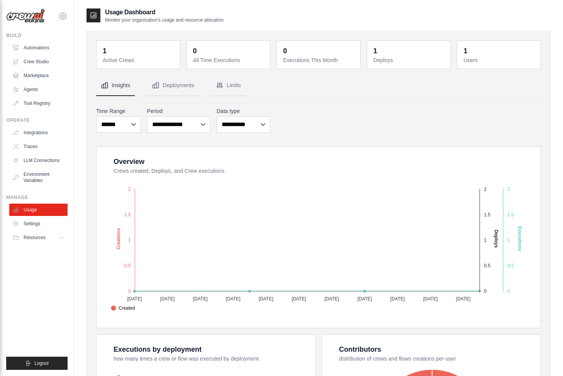
click at [121, 61] on dt "Active Crews" at bounding box center [139, 60] width 73 height 8
click at [37, 45] on link "Automations" at bounding box center [39, 48] width 58 height 12
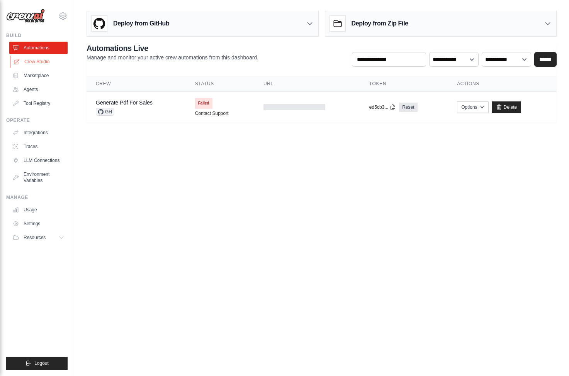
click at [41, 60] on link "Crew Studio" at bounding box center [39, 62] width 58 height 12
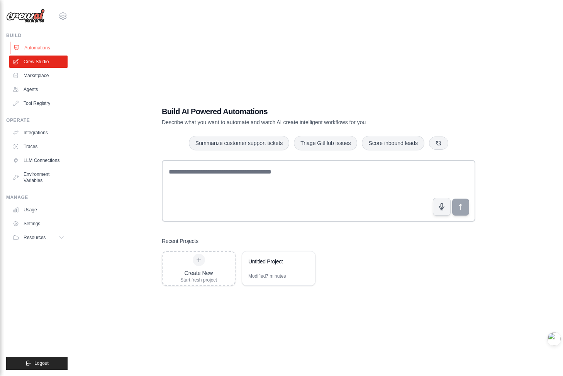
click at [38, 48] on link "Automations" at bounding box center [39, 48] width 58 height 12
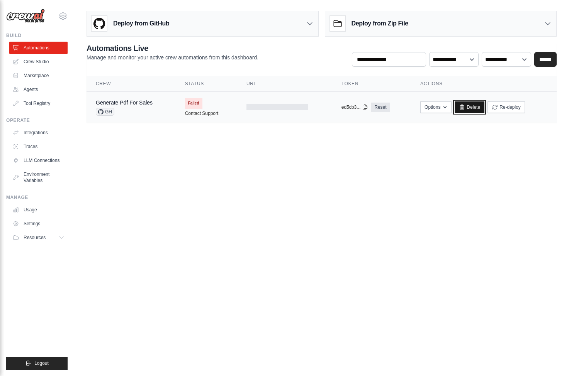
click at [477, 107] on link "Delete" at bounding box center [469, 108] width 30 height 12
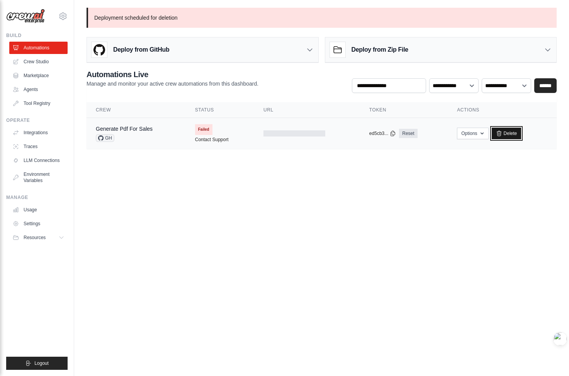
click at [508, 132] on link "Delete" at bounding box center [506, 134] width 30 height 12
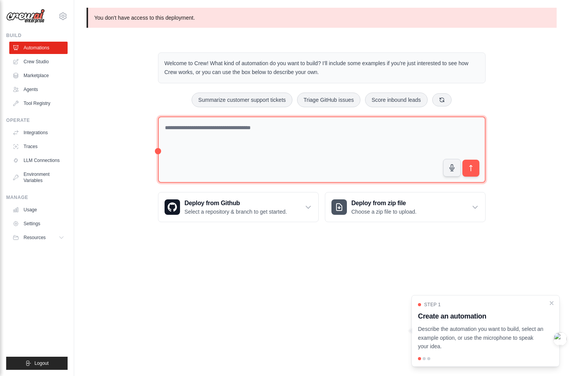
click at [177, 121] on textarea at bounding box center [321, 150] width 327 height 67
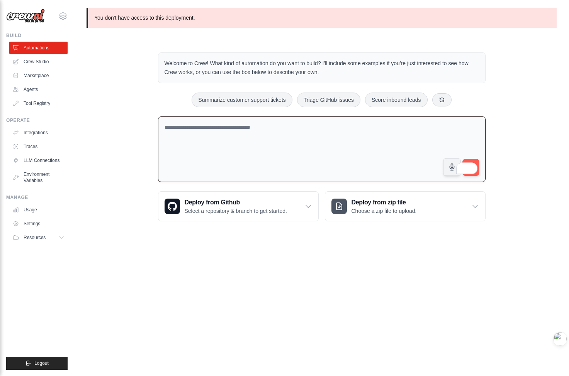
click at [297, 157] on textarea "To enrich screen reader interactions, please activate Accessibility in Grammarl…" at bounding box center [321, 150] width 327 height 66
click at [47, 77] on link "Marketplace" at bounding box center [39, 75] width 58 height 12
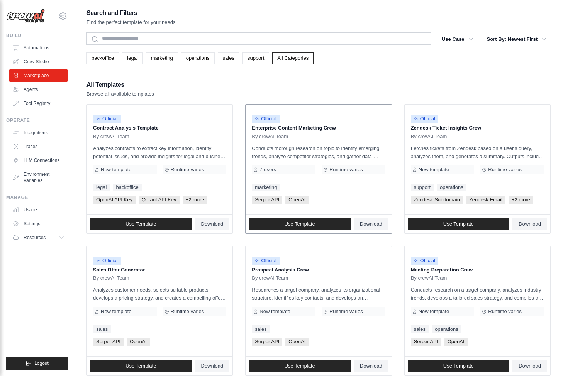
click at [300, 129] on p "Enterprise Content Marketing Crew" at bounding box center [318, 128] width 133 height 8
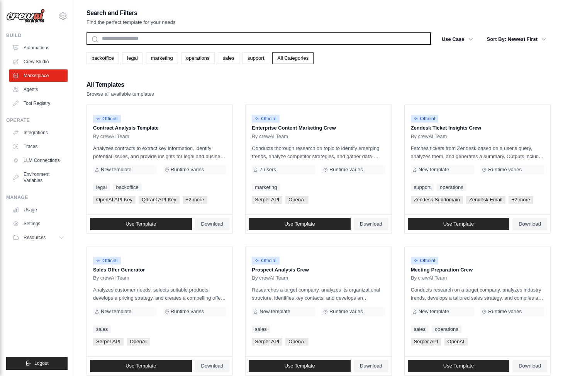
click at [179, 42] on input "text" at bounding box center [258, 38] width 344 height 12
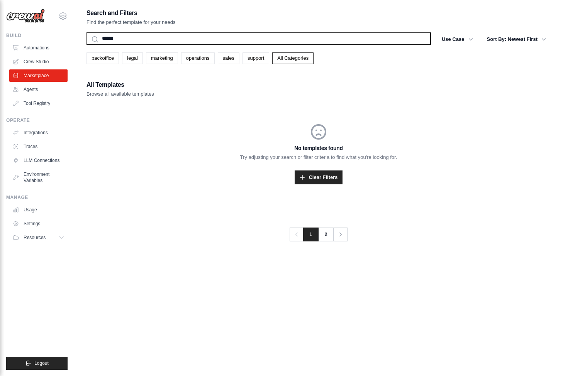
type input "******"
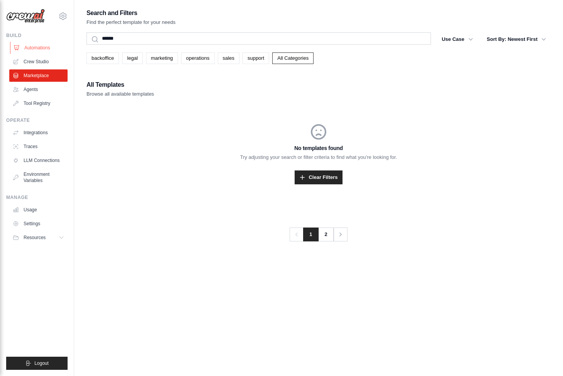
click at [28, 50] on link "Automations" at bounding box center [39, 48] width 58 height 12
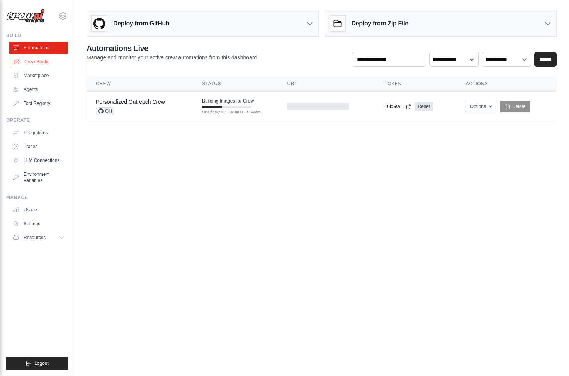
click at [32, 58] on link "Crew Studio" at bounding box center [39, 62] width 58 height 12
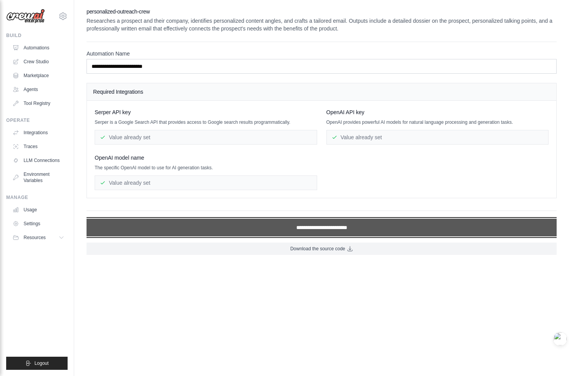
click at [234, 227] on input "**********" at bounding box center [321, 228] width 470 height 18
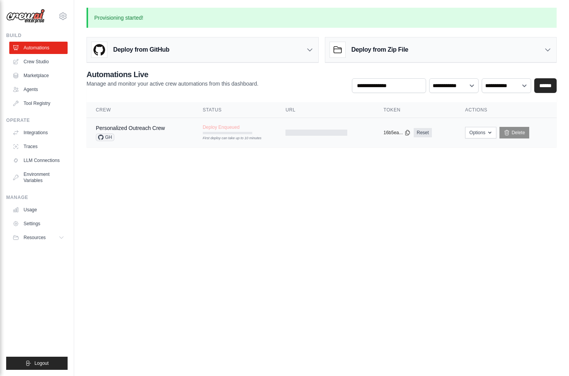
click at [237, 145] on tr "Personalized Outreach Crew GH Deploy Enqueued First deploy can take up to 10 mi…" at bounding box center [321, 133] width 470 height 30
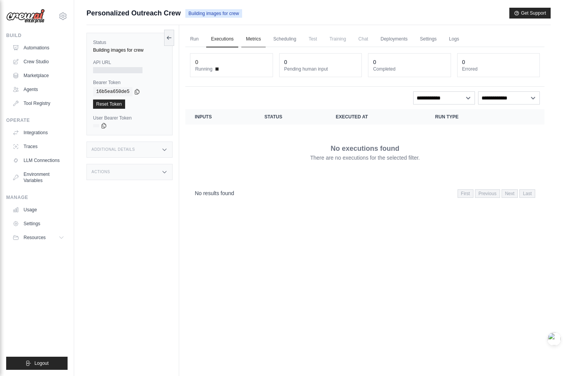
click at [250, 38] on link "Metrics" at bounding box center [253, 39] width 24 height 16
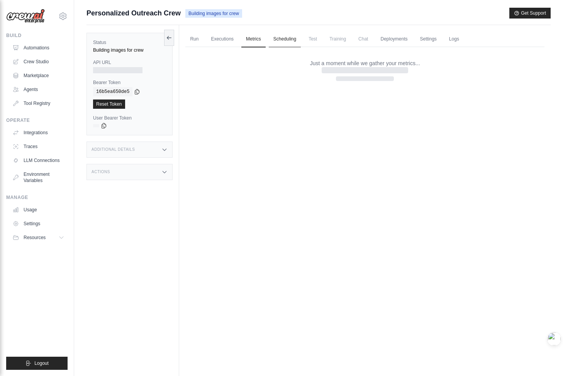
click at [283, 41] on link "Scheduling" at bounding box center [285, 39] width 32 height 16
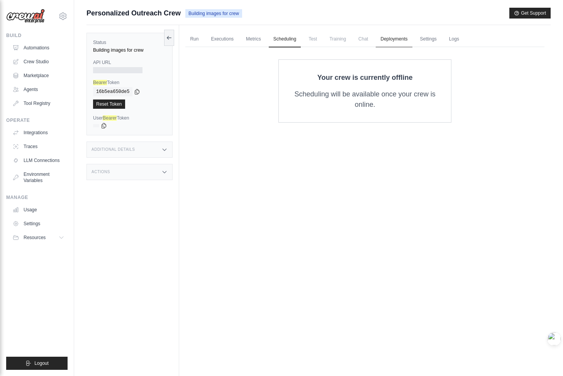
click at [399, 36] on link "Deployments" at bounding box center [394, 39] width 36 height 16
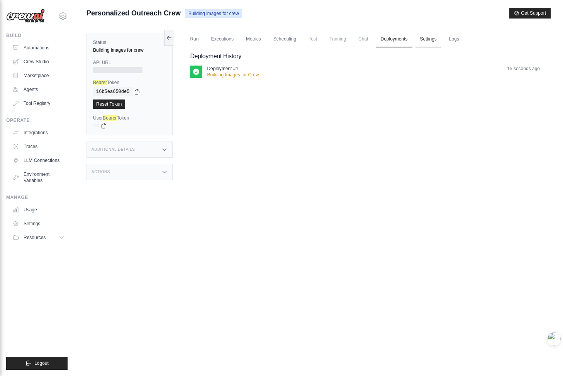
click at [434, 36] on link "Settings" at bounding box center [428, 39] width 26 height 16
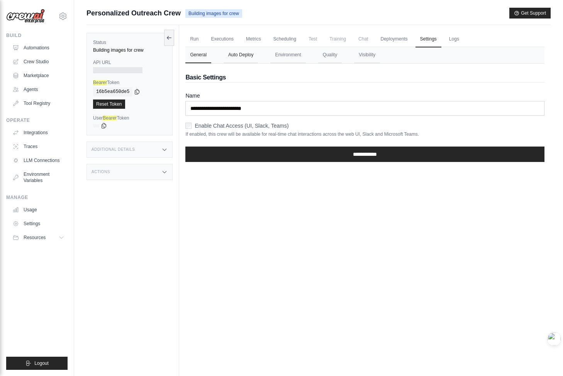
click at [254, 58] on button "Auto Deploy" at bounding box center [241, 55] width 34 height 16
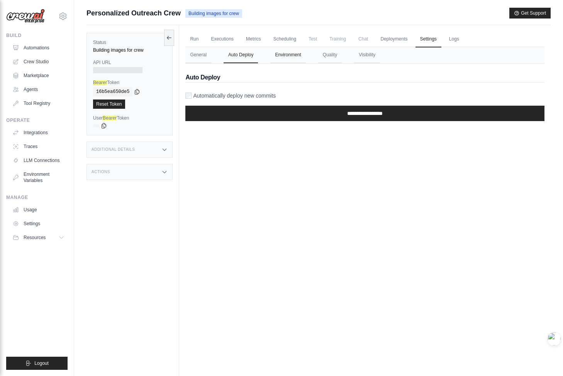
click at [289, 57] on button "Environment" at bounding box center [287, 55] width 35 height 16
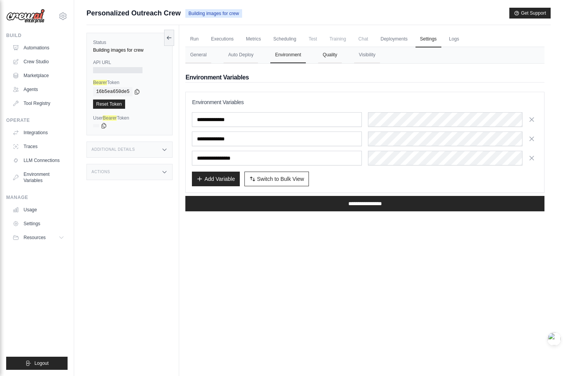
click at [335, 55] on button "Quality" at bounding box center [330, 55] width 24 height 16
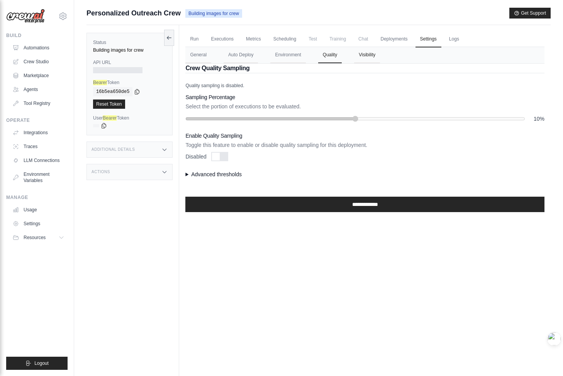
click at [367, 53] on button "Visibility" at bounding box center [367, 55] width 26 height 16
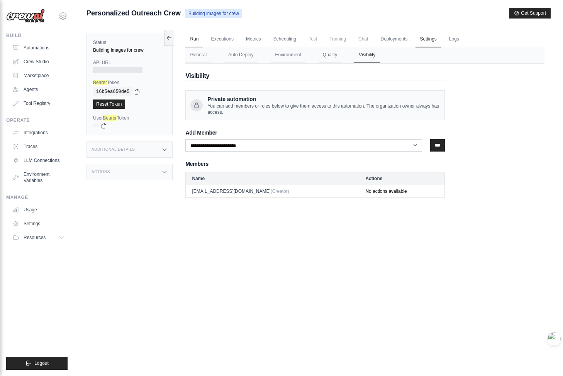
click at [193, 40] on link "Run" at bounding box center [194, 39] width 18 height 16
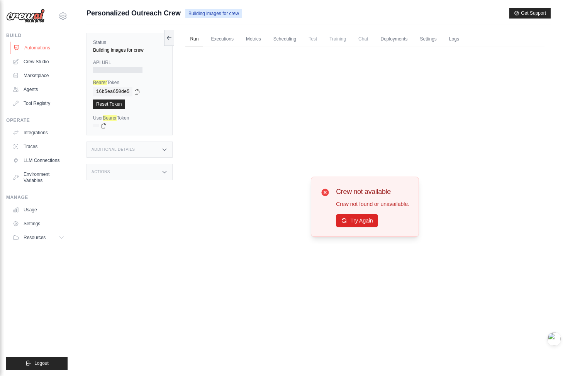
click at [31, 46] on link "Automations" at bounding box center [39, 48] width 58 height 12
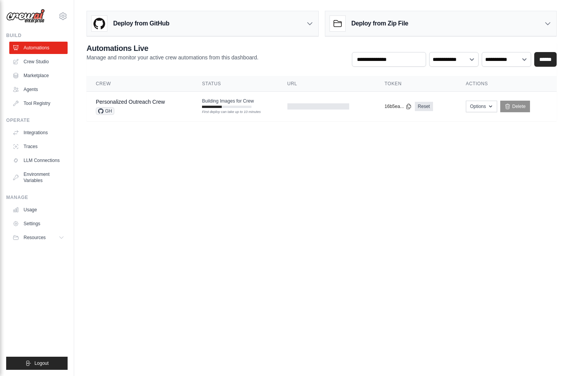
click at [40, 59] on link "Crew Studio" at bounding box center [38, 62] width 58 height 12
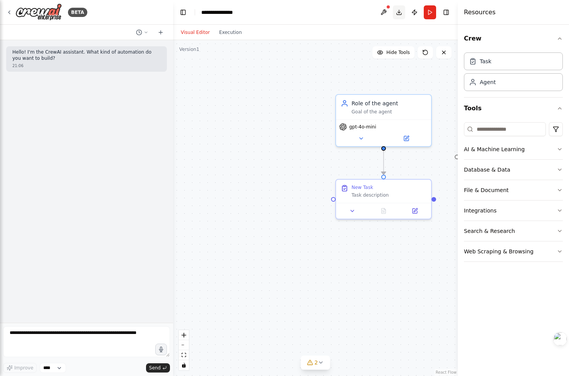
click at [403, 10] on button "Download" at bounding box center [399, 12] width 12 height 14
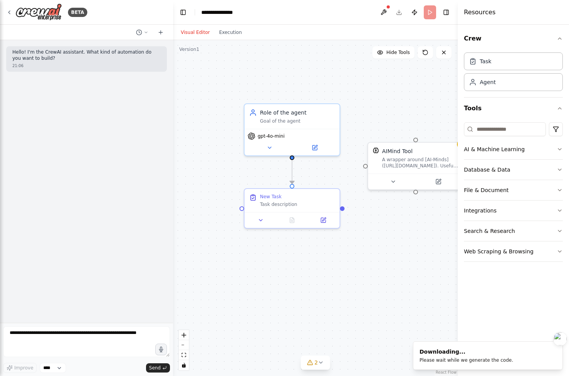
drag, startPoint x: 305, startPoint y: 275, endPoint x: 232, endPoint y: 282, distance: 73.3
click at [232, 282] on div ".deletable-edge-delete-btn { width: 20px; height: 20px; border: 0px solid #ffff…" at bounding box center [315, 208] width 284 height 336
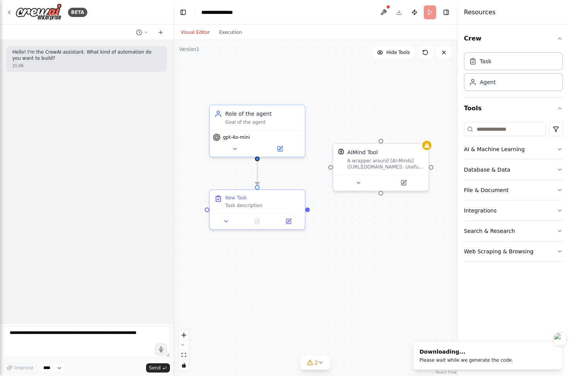
drag, startPoint x: 275, startPoint y: 278, endPoint x: 253, endPoint y: 278, distance: 21.6
click at [253, 278] on div ".deletable-edge-delete-btn { width: 20px; height: 20px; border: 0px solid #ffff…" at bounding box center [315, 208] width 284 height 336
click at [358, 344] on div ".deletable-edge-delete-btn { width: 20px; height: 20px; border: 0px solid #ffff…" at bounding box center [315, 208] width 284 height 336
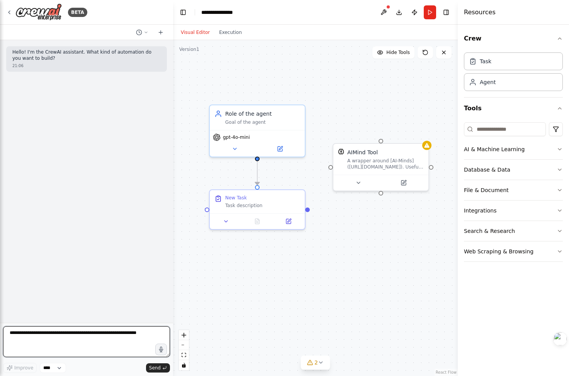
click at [134, 344] on textarea at bounding box center [86, 342] width 167 height 31
click at [120, 339] on textarea "To enrich screen reader interactions, please activate Accessibility in Grammarl…" at bounding box center [86, 342] width 167 height 31
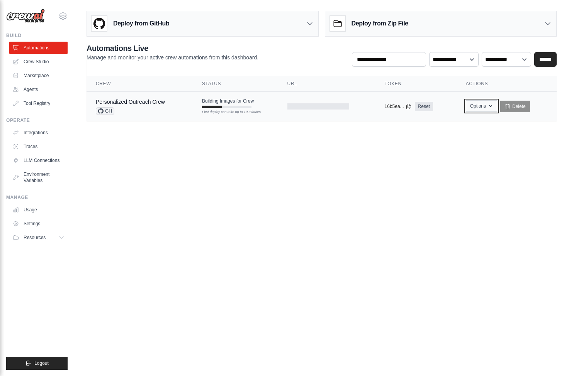
click at [485, 109] on button "Options" at bounding box center [481, 106] width 31 height 12
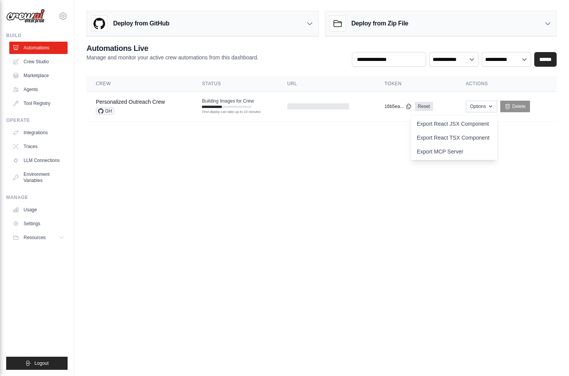
click at [376, 141] on body "[EMAIL_ADDRESS][DOMAIN_NAME] Settings Build Automations Crew Studio" at bounding box center [284, 188] width 569 height 376
